Goal: Information Seeking & Learning: Learn about a topic

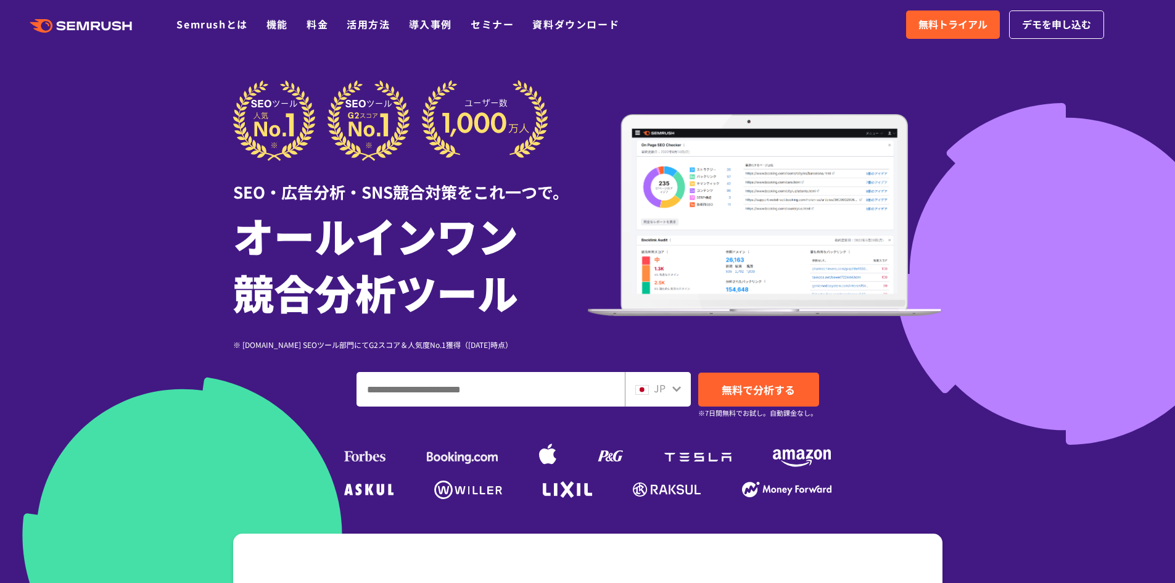
click at [503, 386] on input "ドメイン、キーワードまたはURLを入力してください" at bounding box center [490, 389] width 267 height 33
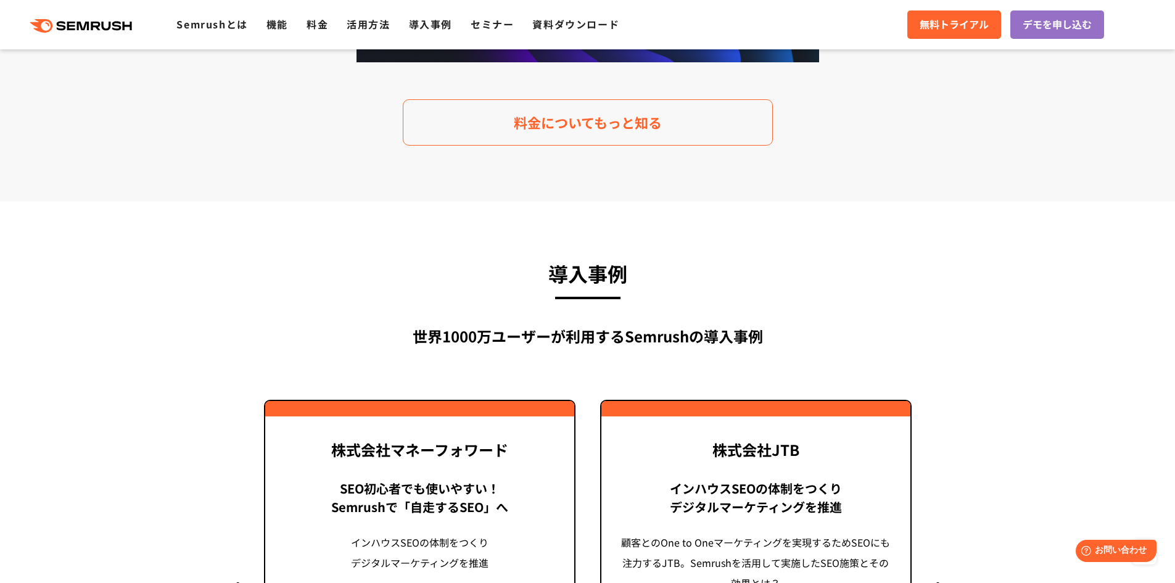
scroll to position [2652, 0]
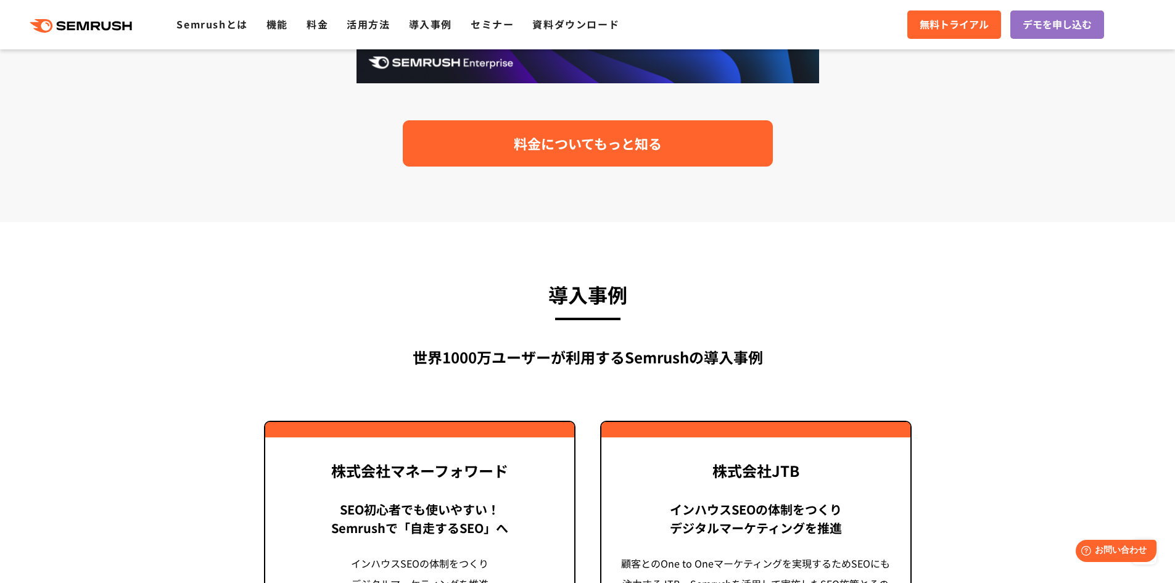
click at [569, 150] on span "料金についてもっと知る" at bounding box center [588, 144] width 148 height 22
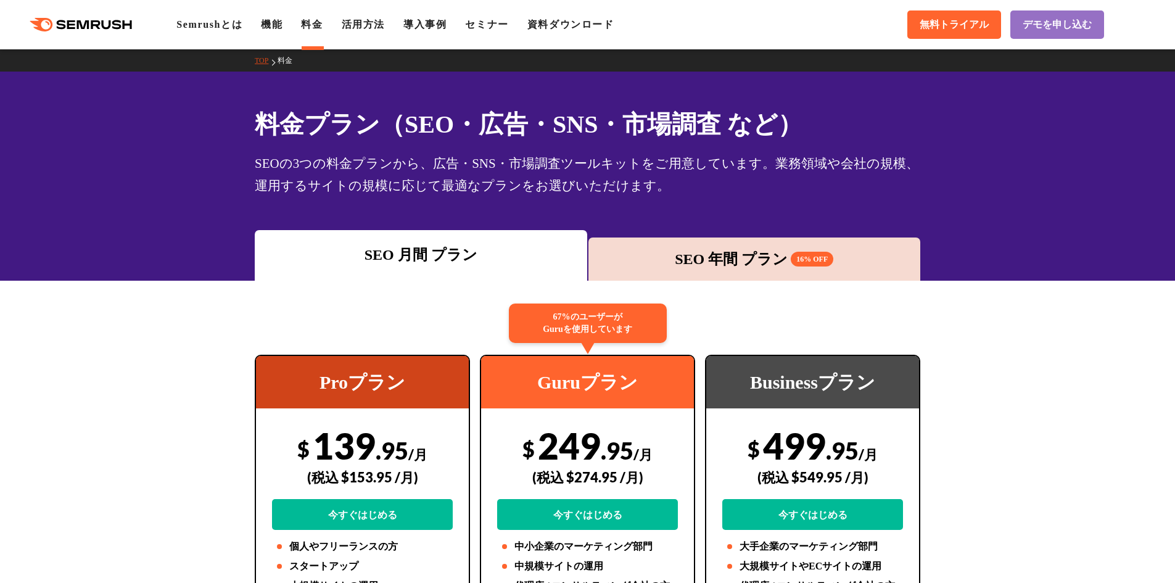
click at [680, 270] on div "SEO 年間 プラン 16% OFF" at bounding box center [754, 258] width 332 height 43
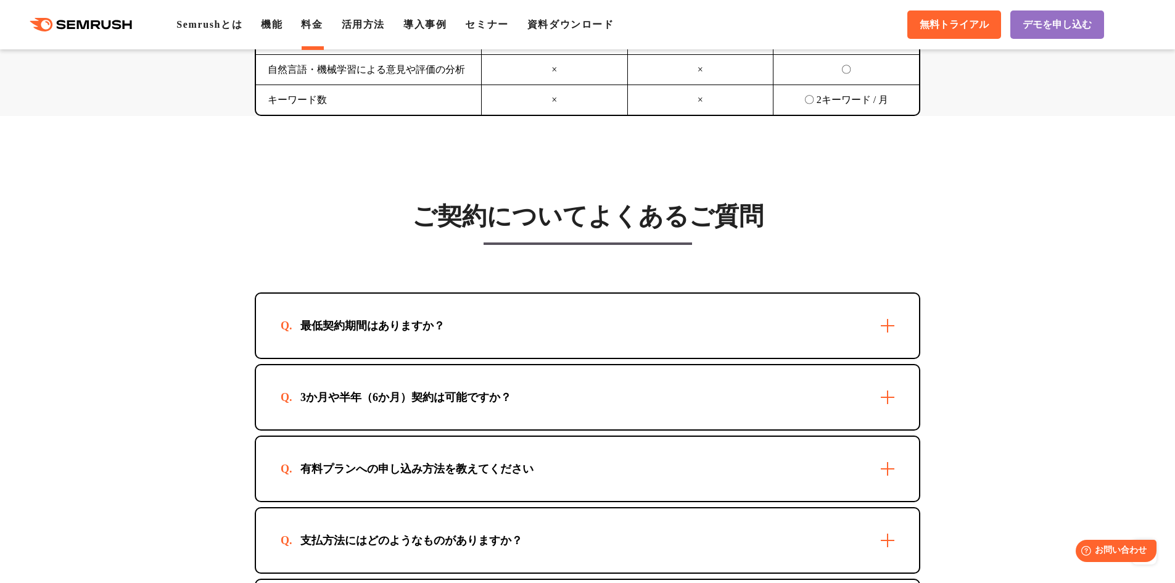
scroll to position [3454, 0]
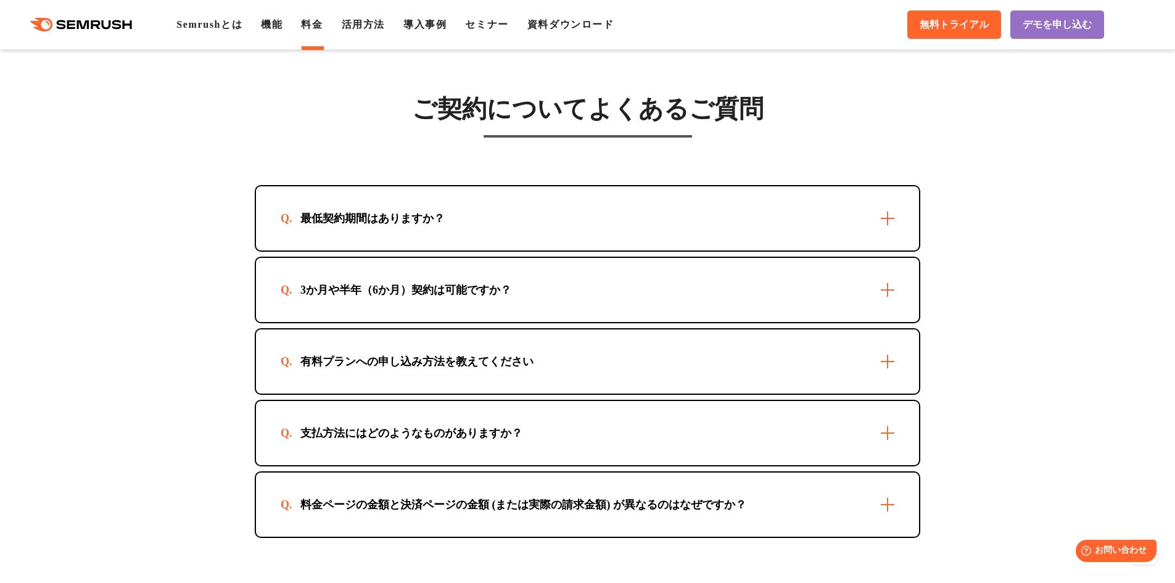
click at [820, 223] on div "最低契約期間はありますか？" at bounding box center [587, 218] width 663 height 64
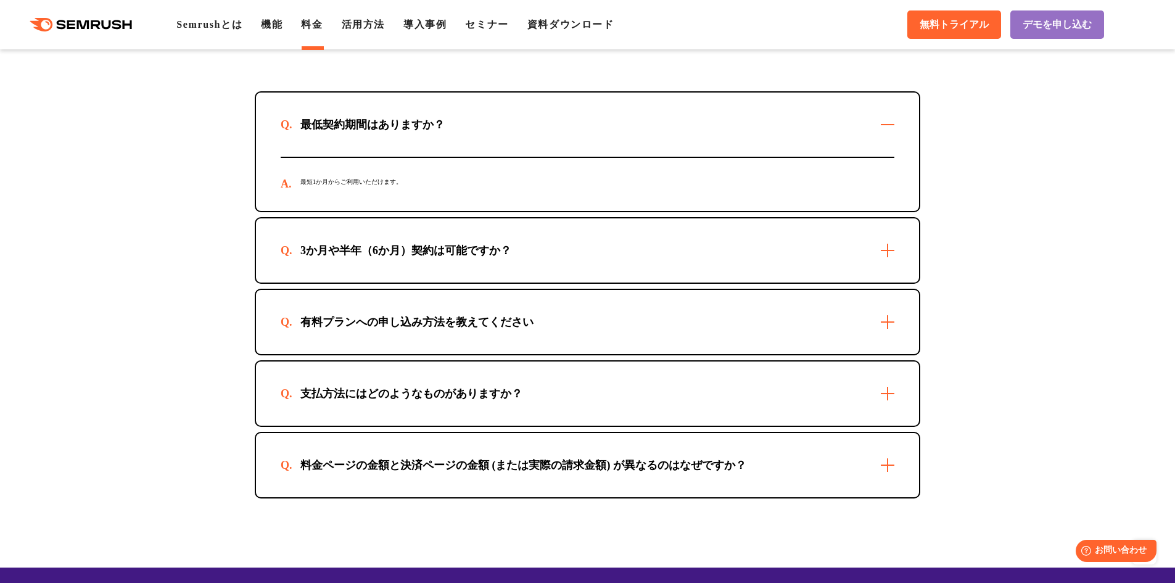
scroll to position [3578, 0]
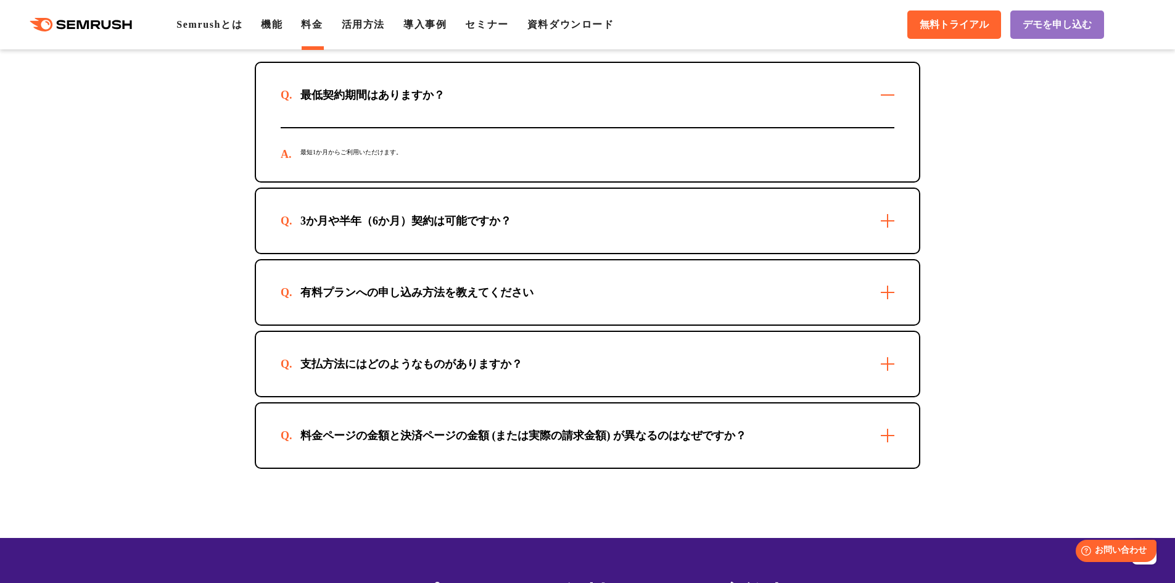
click at [736, 363] on div "支払方法にはどのようなものがありますか？" at bounding box center [587, 364] width 663 height 64
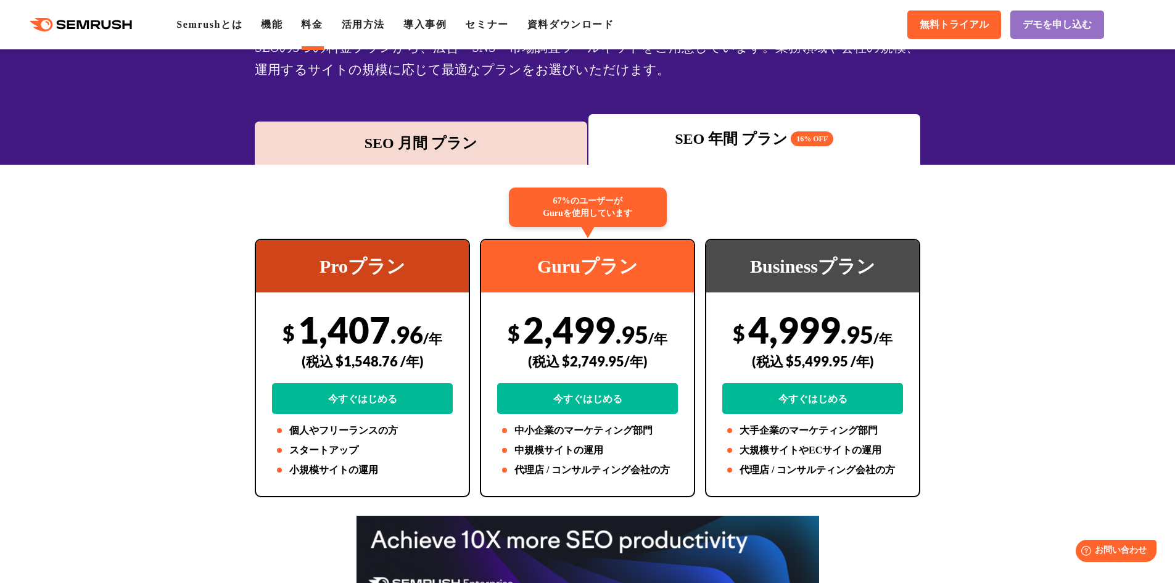
scroll to position [0, 0]
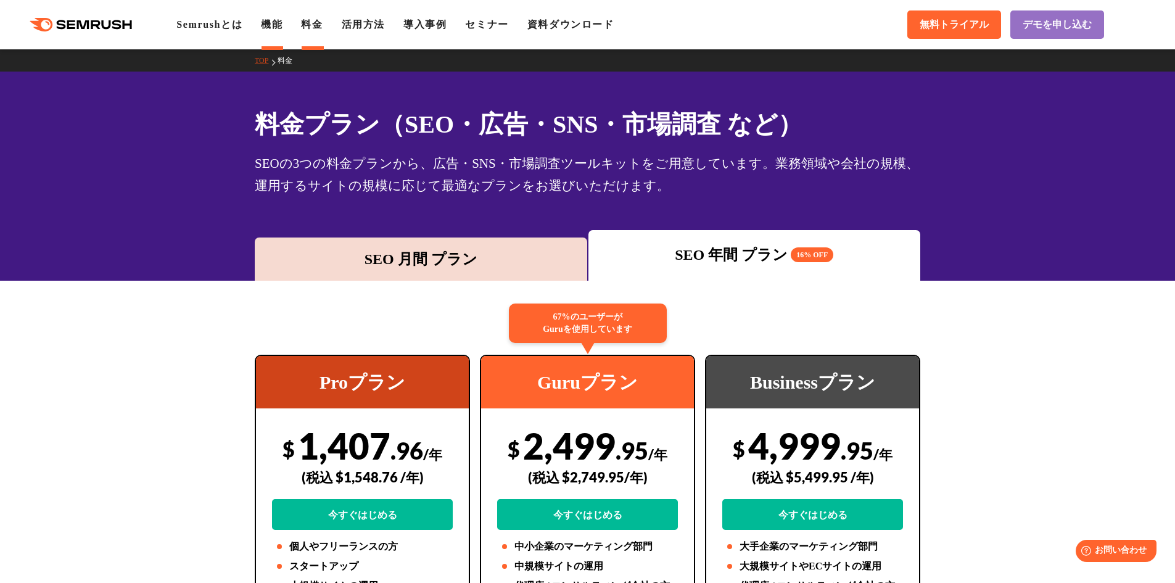
click at [275, 23] on link "機能" at bounding box center [272, 24] width 22 height 10
